Goal: Information Seeking & Learning: Learn about a topic

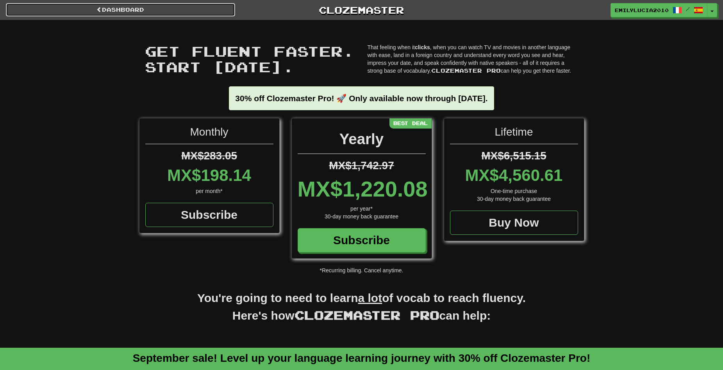
click at [160, 11] on link "Dashboard" at bounding box center [120, 9] width 229 height 13
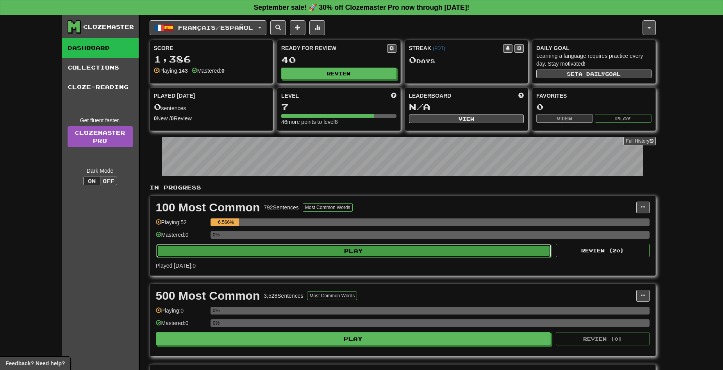
click at [227, 255] on button "Play" at bounding box center [353, 250] width 395 height 13
select select "**"
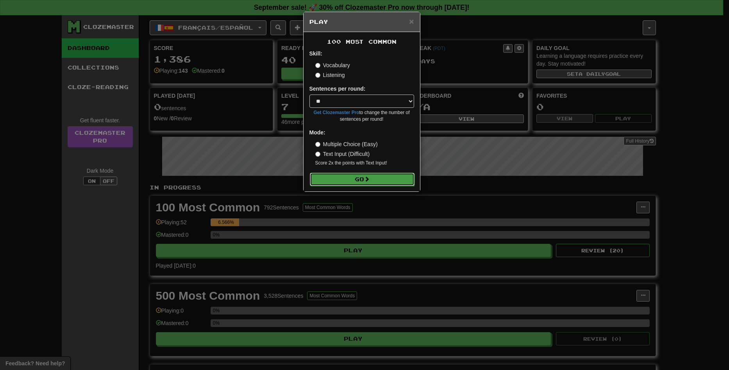
click at [360, 177] on button "Go" at bounding box center [362, 179] width 105 height 13
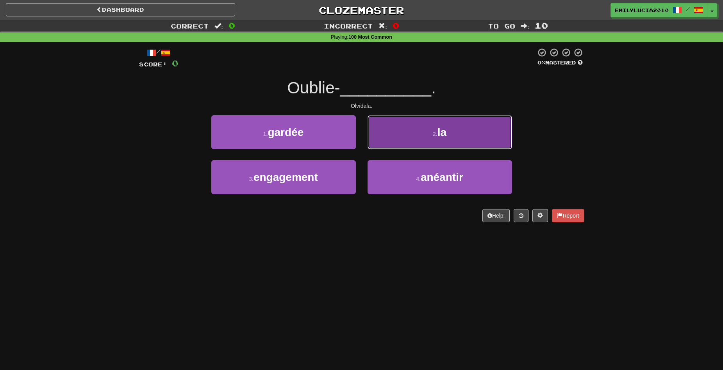
click at [372, 134] on button "2 . la" at bounding box center [439, 132] width 144 height 34
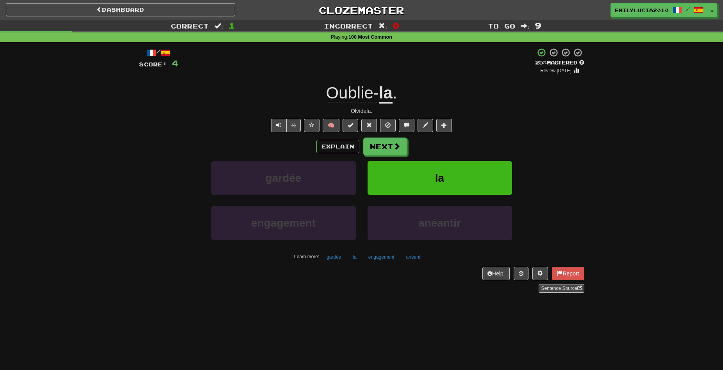
click at [390, 155] on div "Explain Next gardée la engagement anéantir Learn more: gardée la engagement ané…" at bounding box center [361, 199] width 445 height 125
click at [383, 146] on button "Next" at bounding box center [386, 147] width 44 height 18
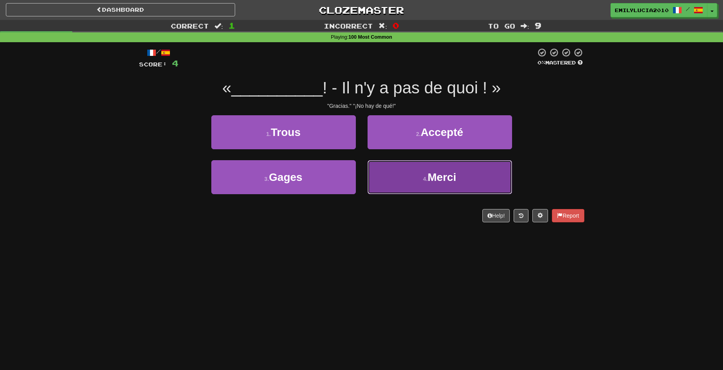
click at [379, 180] on button "4 . [GEOGRAPHIC_DATA]" at bounding box center [439, 177] width 144 height 34
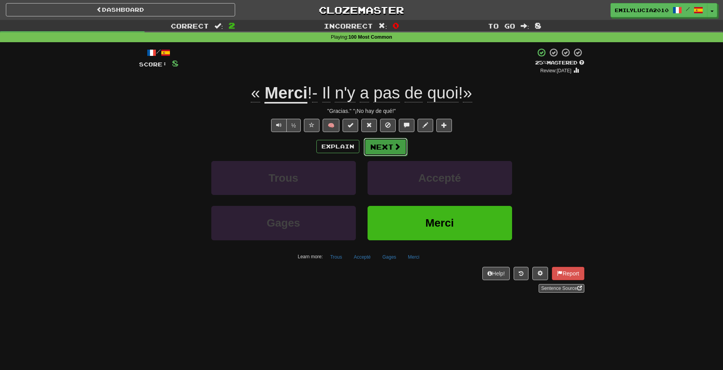
click at [378, 148] on button "Next" at bounding box center [386, 147] width 44 height 18
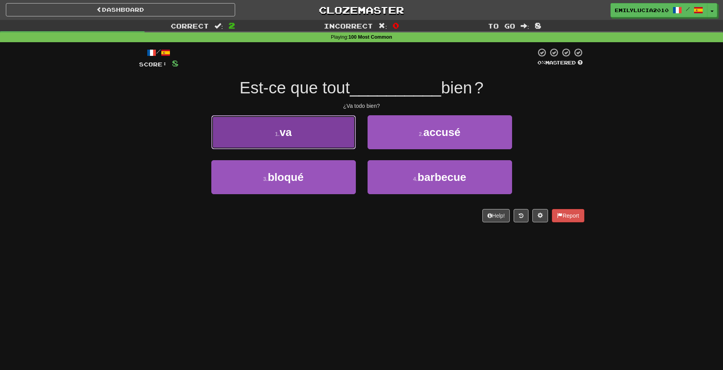
click at [338, 144] on button "1 . va" at bounding box center [283, 132] width 144 height 34
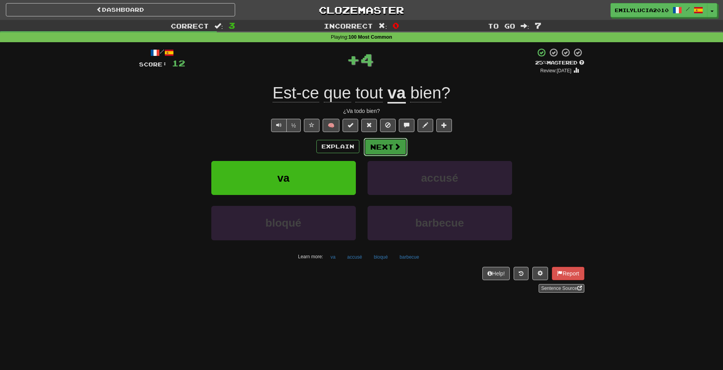
click at [375, 150] on button "Next" at bounding box center [386, 147] width 44 height 18
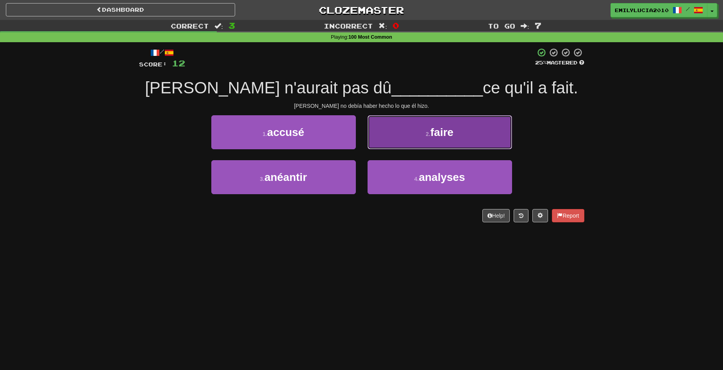
click at [378, 148] on button "2 . faire" at bounding box center [439, 132] width 144 height 34
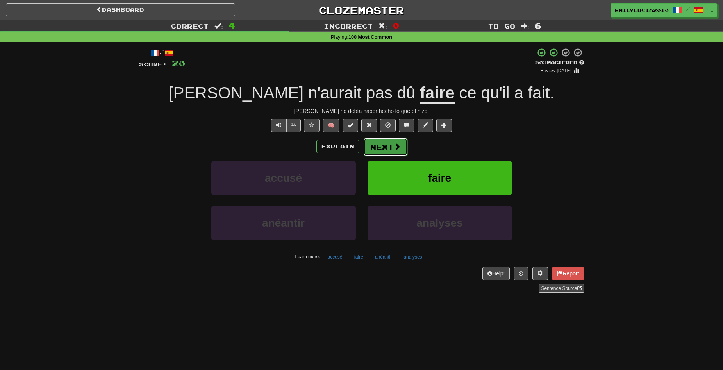
click at [377, 153] on button "Next" at bounding box center [386, 147] width 44 height 18
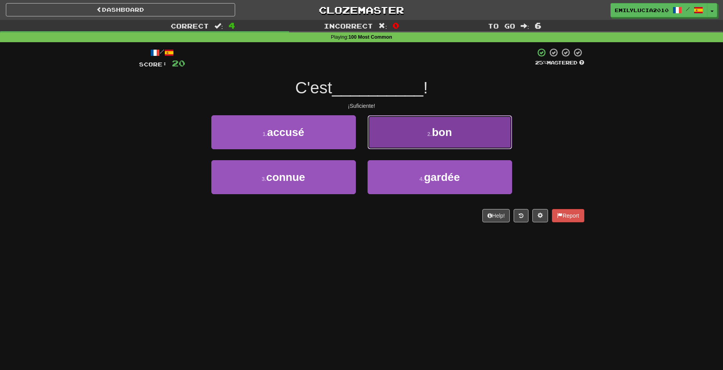
click at [384, 148] on button "2 . bon" at bounding box center [439, 132] width 144 height 34
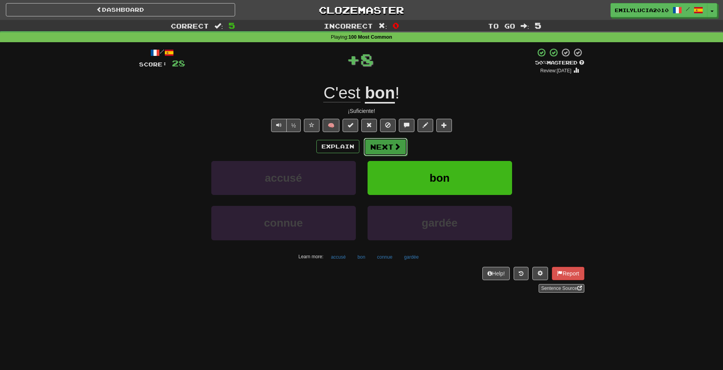
click at [385, 150] on button "Next" at bounding box center [386, 147] width 44 height 18
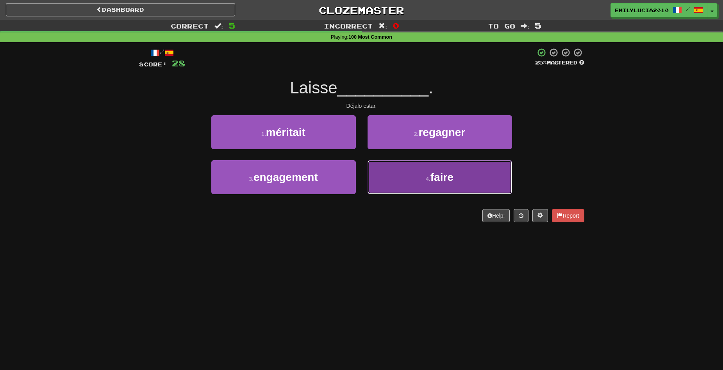
click at [382, 169] on button "4 . faire" at bounding box center [439, 177] width 144 height 34
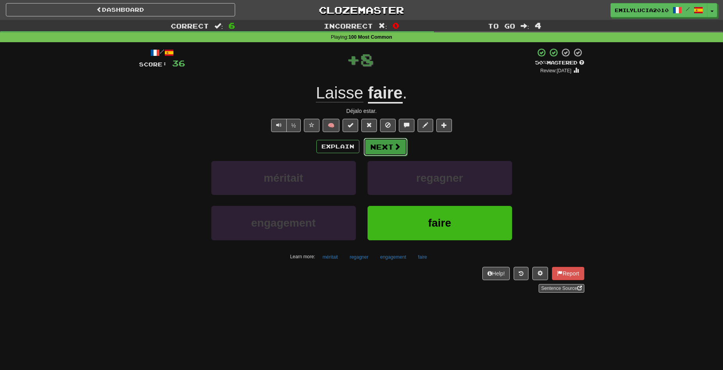
click at [390, 148] on button "Next" at bounding box center [386, 147] width 44 height 18
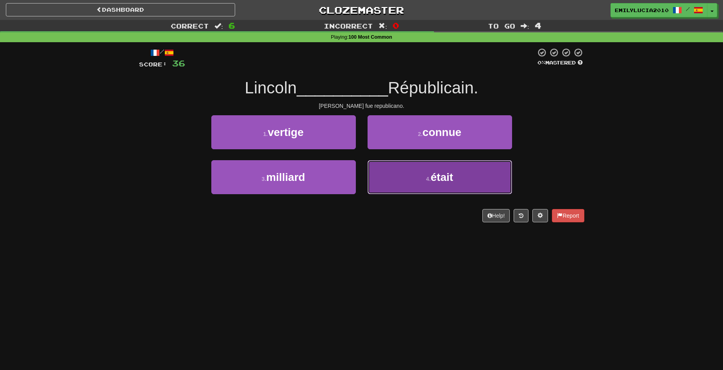
click at [396, 174] on button "4 . était" at bounding box center [439, 177] width 144 height 34
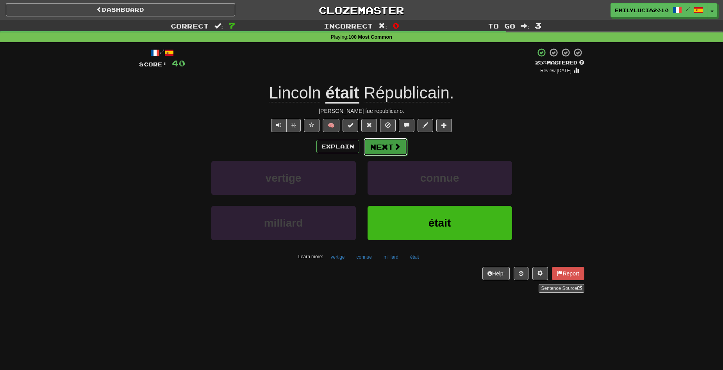
click at [385, 147] on button "Next" at bounding box center [386, 147] width 44 height 18
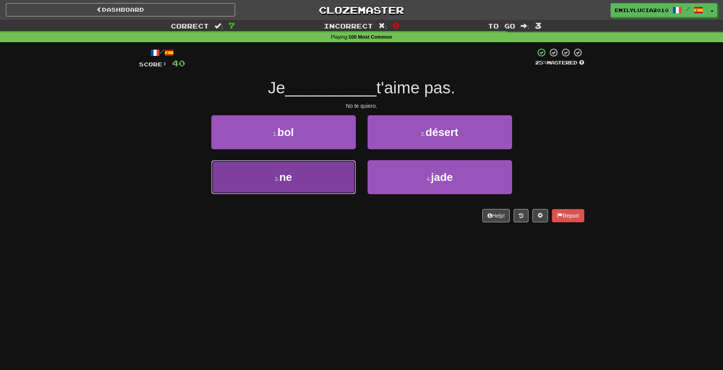
click at [283, 168] on button "3 . ne" at bounding box center [283, 177] width 144 height 34
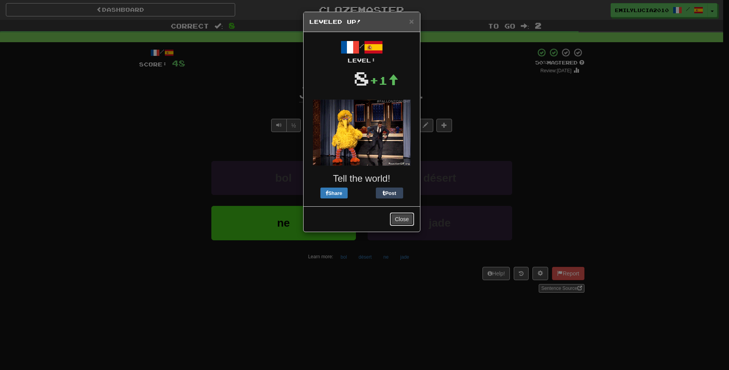
click at [398, 217] on button "Close" at bounding box center [402, 218] width 24 height 13
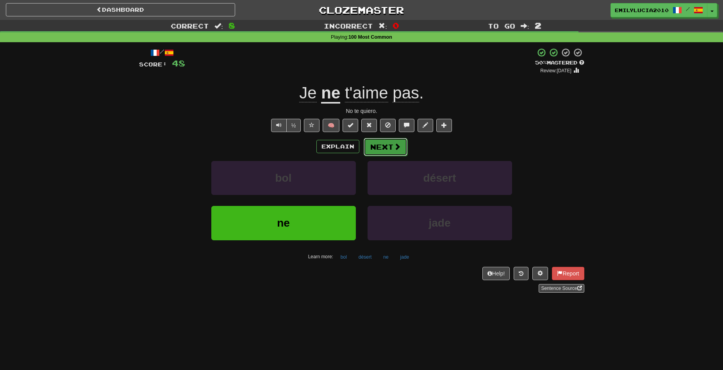
click at [390, 149] on button "Next" at bounding box center [386, 147] width 44 height 18
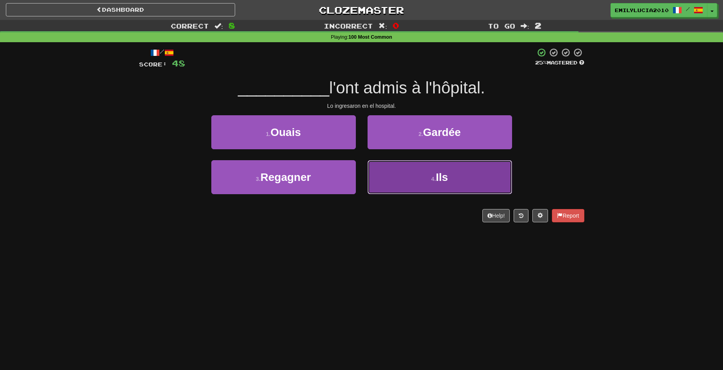
click at [401, 164] on button "4 . Ils" at bounding box center [439, 177] width 144 height 34
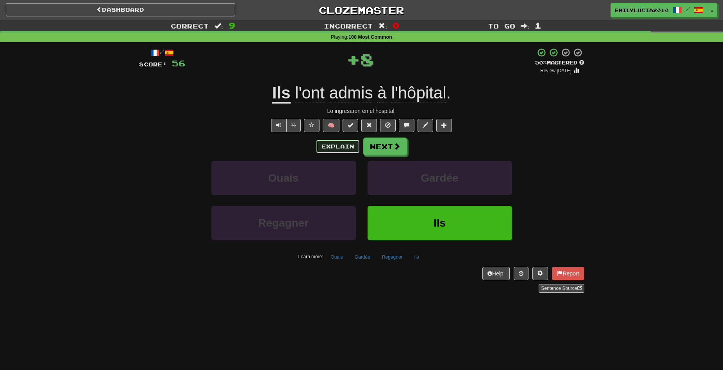
click at [332, 144] on button "Explain" at bounding box center [337, 146] width 43 height 13
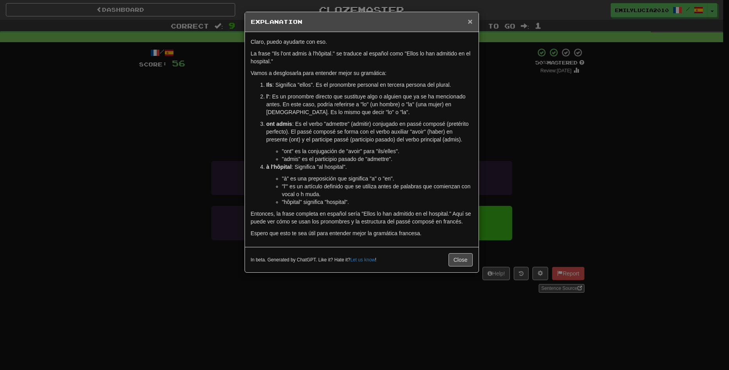
click at [469, 22] on span "×" at bounding box center [469, 21] width 5 height 9
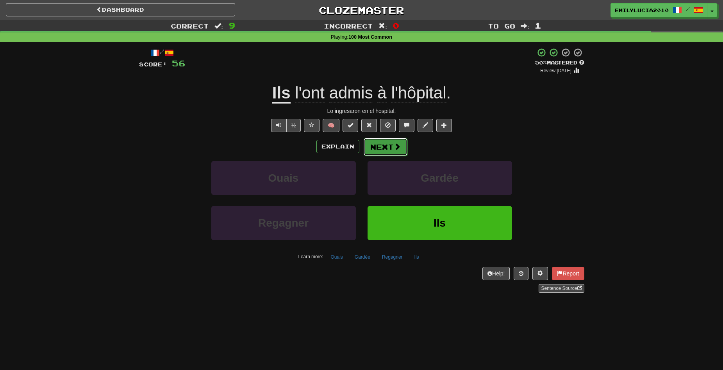
click at [386, 149] on button "Next" at bounding box center [386, 147] width 44 height 18
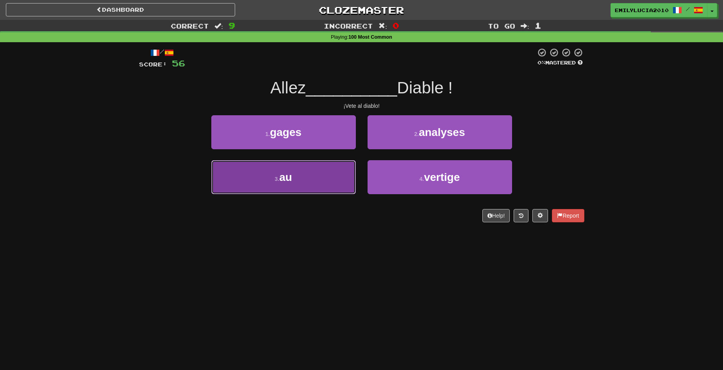
click at [342, 176] on button "3 . au" at bounding box center [283, 177] width 144 height 34
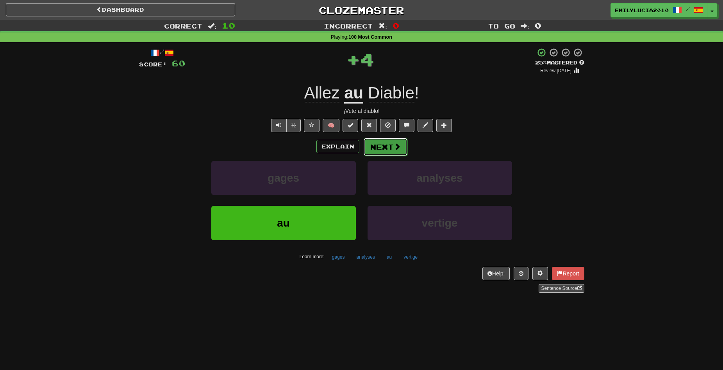
click at [368, 148] on button "Next" at bounding box center [386, 147] width 44 height 18
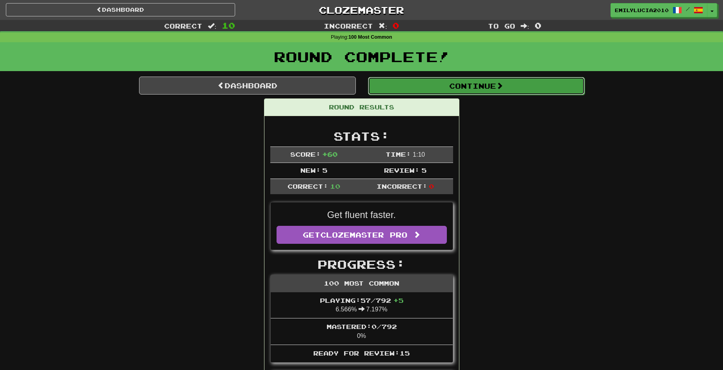
click at [408, 84] on button "Continue" at bounding box center [476, 86] width 217 height 18
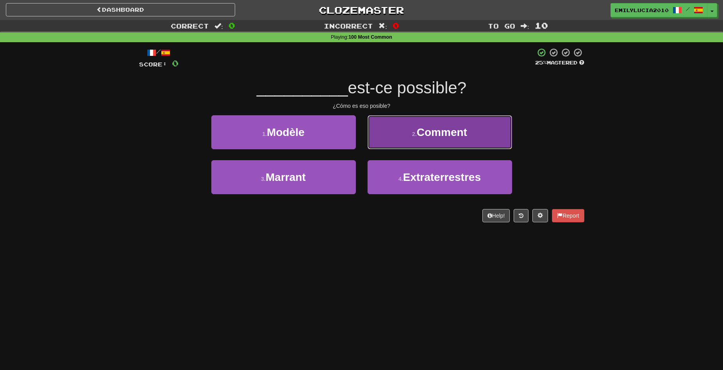
click at [390, 139] on button "2 . Comment" at bounding box center [439, 132] width 144 height 34
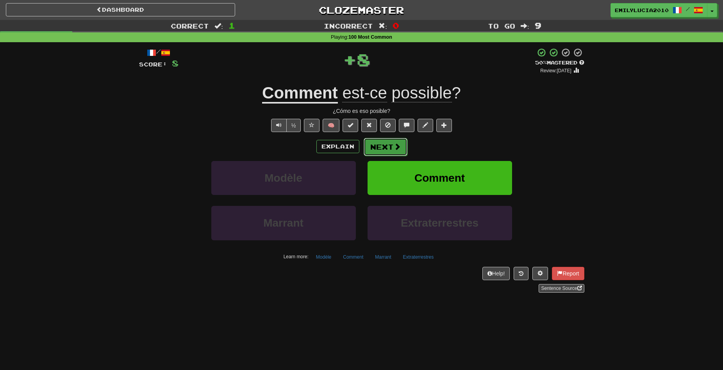
click at [381, 145] on button "Next" at bounding box center [386, 147] width 44 height 18
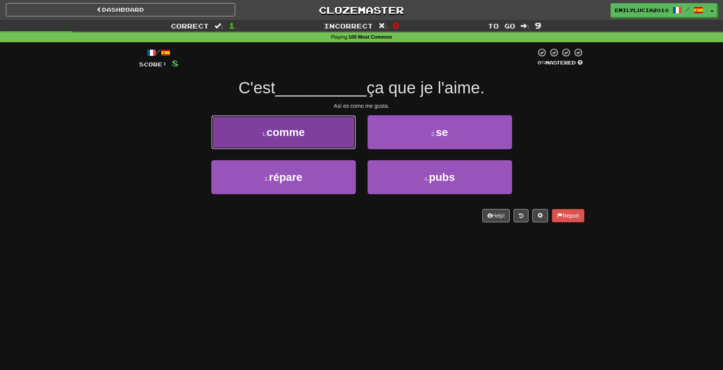
click at [340, 136] on button "1 . comme" at bounding box center [283, 132] width 144 height 34
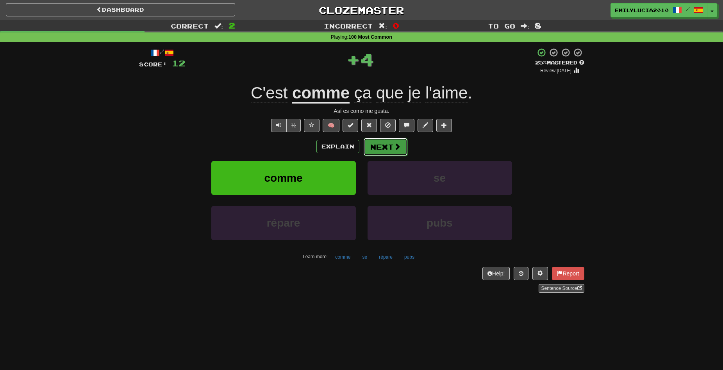
click at [388, 148] on button "Next" at bounding box center [386, 147] width 44 height 18
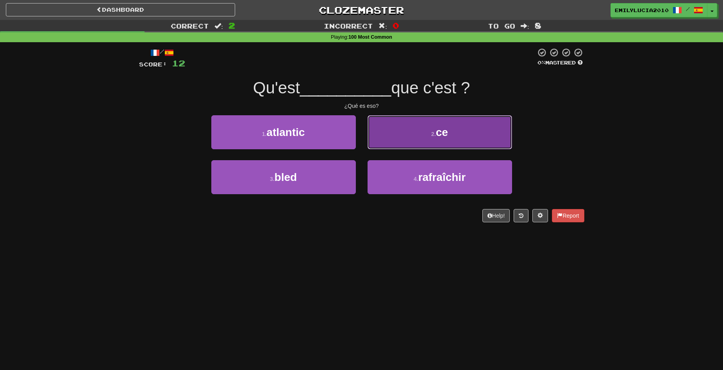
click at [395, 143] on button "2 . ce" at bounding box center [439, 132] width 144 height 34
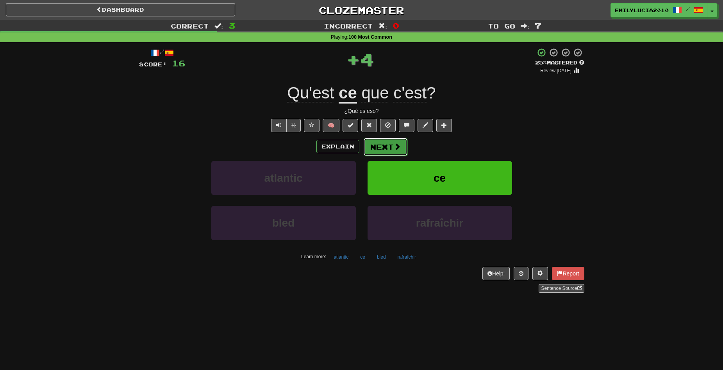
click at [394, 146] on span at bounding box center [397, 146] width 7 height 7
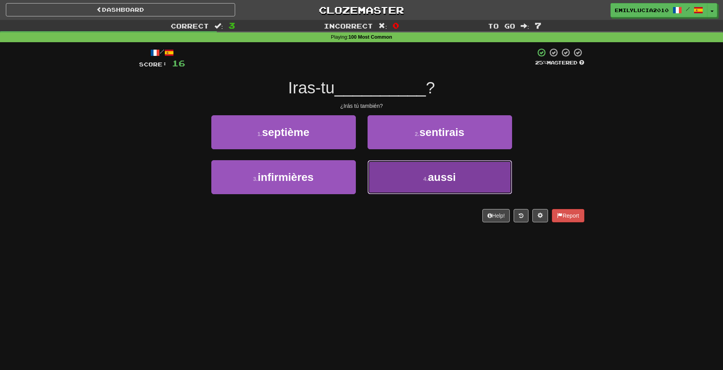
click at [386, 166] on button "4 . aussi" at bounding box center [439, 177] width 144 height 34
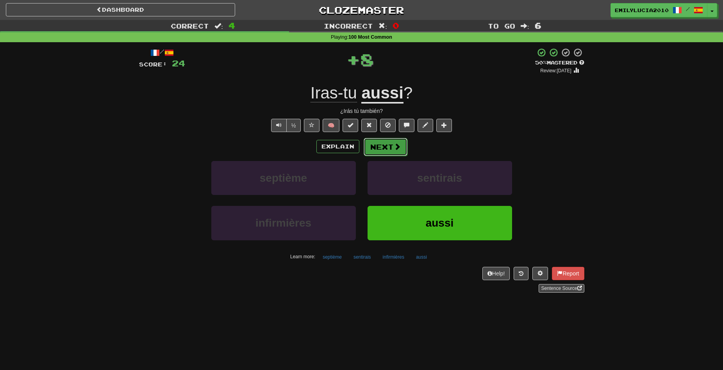
click at [391, 151] on button "Next" at bounding box center [386, 147] width 44 height 18
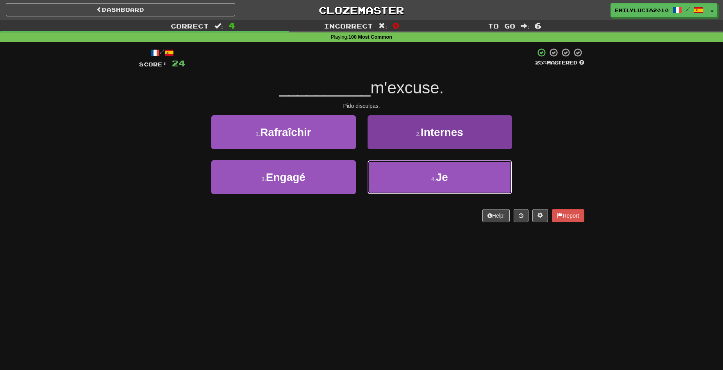
click at [408, 172] on button "4 . Je" at bounding box center [439, 177] width 144 height 34
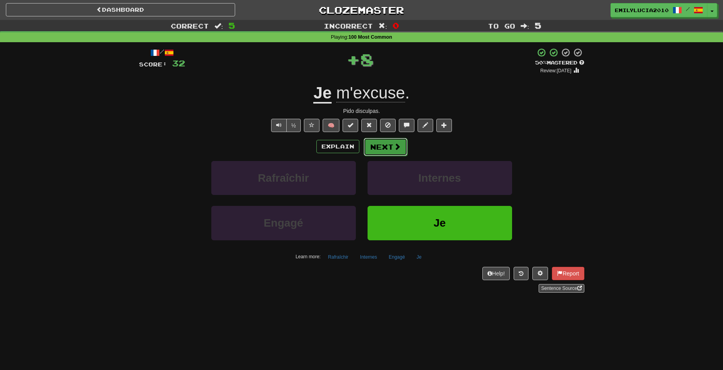
click at [376, 144] on button "Next" at bounding box center [386, 147] width 44 height 18
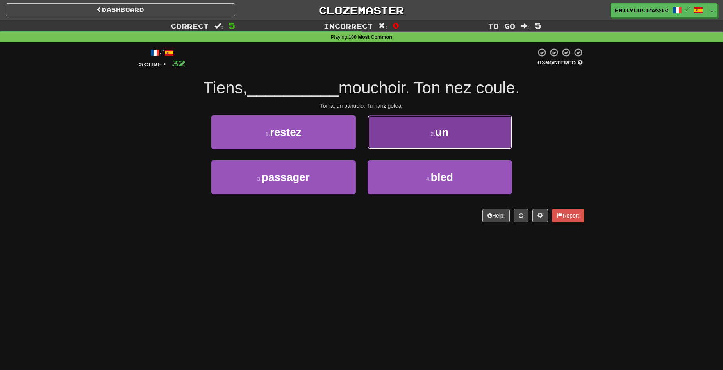
click at [389, 142] on button "2 . un" at bounding box center [439, 132] width 144 height 34
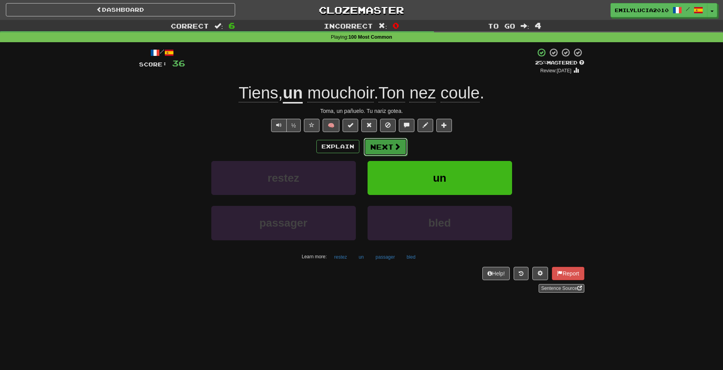
click at [385, 149] on button "Next" at bounding box center [386, 147] width 44 height 18
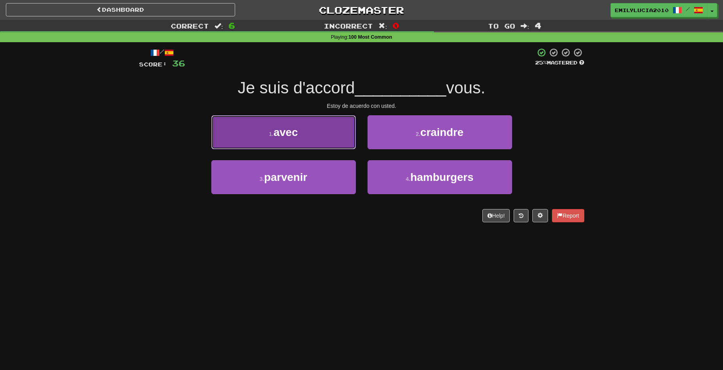
click at [304, 137] on button "1 . avec" at bounding box center [283, 132] width 144 height 34
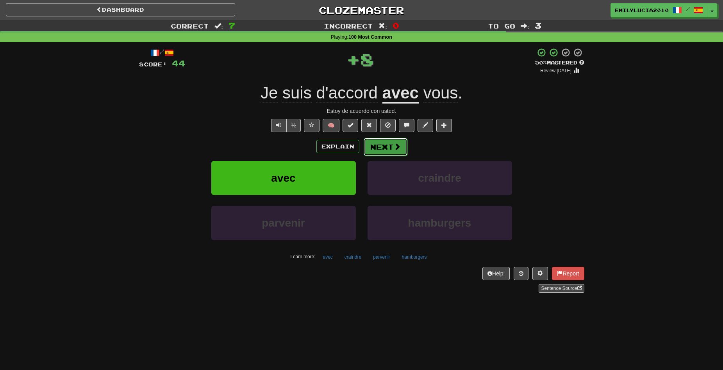
click at [384, 148] on button "Next" at bounding box center [386, 147] width 44 height 18
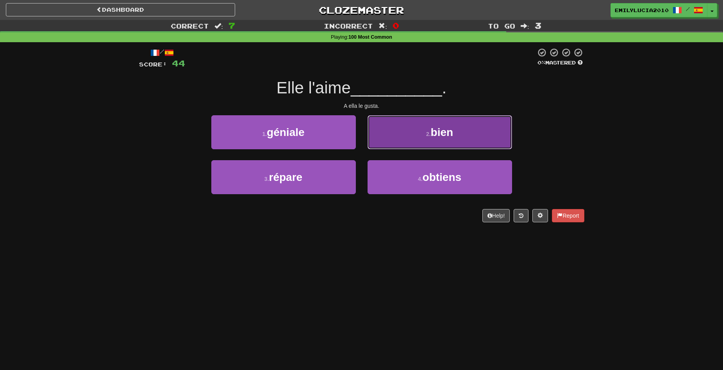
click at [440, 138] on span "bien" at bounding box center [442, 132] width 23 height 12
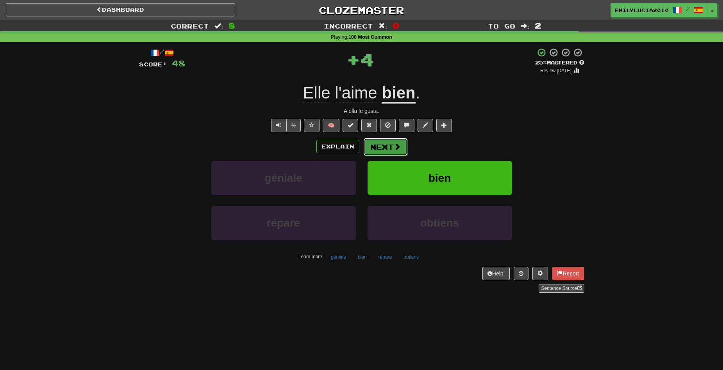
click at [385, 148] on button "Next" at bounding box center [386, 147] width 44 height 18
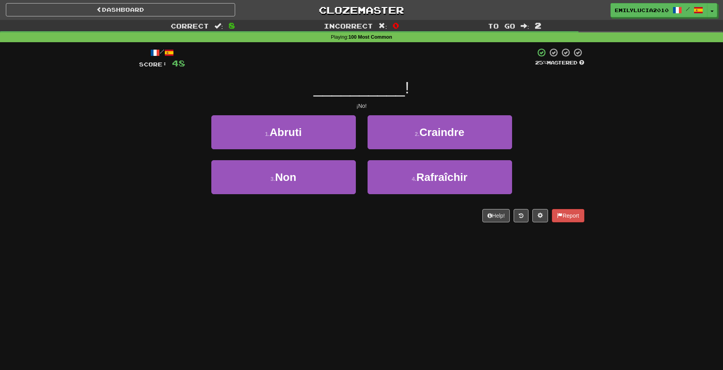
click at [359, 161] on div "3 . Non" at bounding box center [283, 182] width 156 height 45
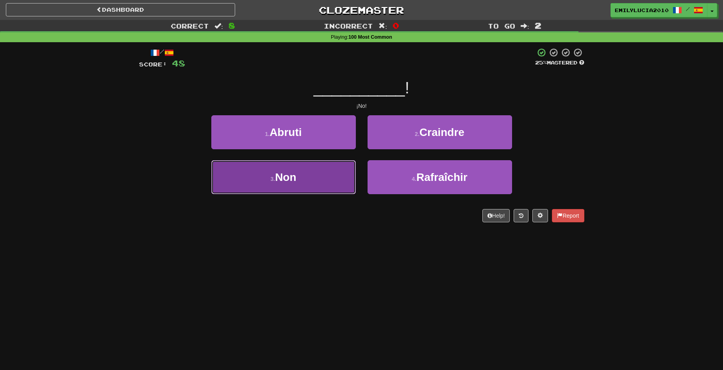
click at [344, 164] on button "3 . Non" at bounding box center [283, 177] width 144 height 34
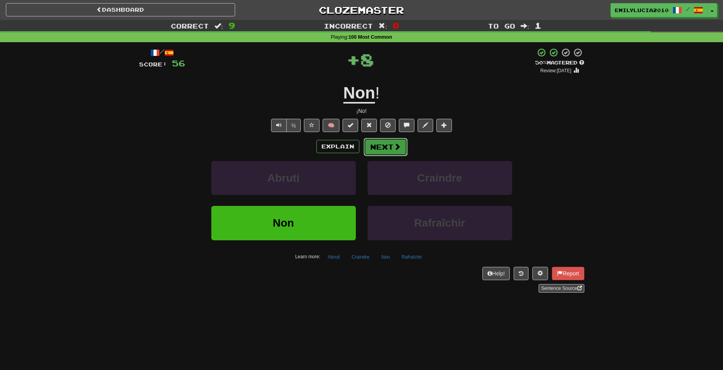
click at [383, 146] on button "Next" at bounding box center [386, 147] width 44 height 18
